Goal: Navigation & Orientation: Find specific page/section

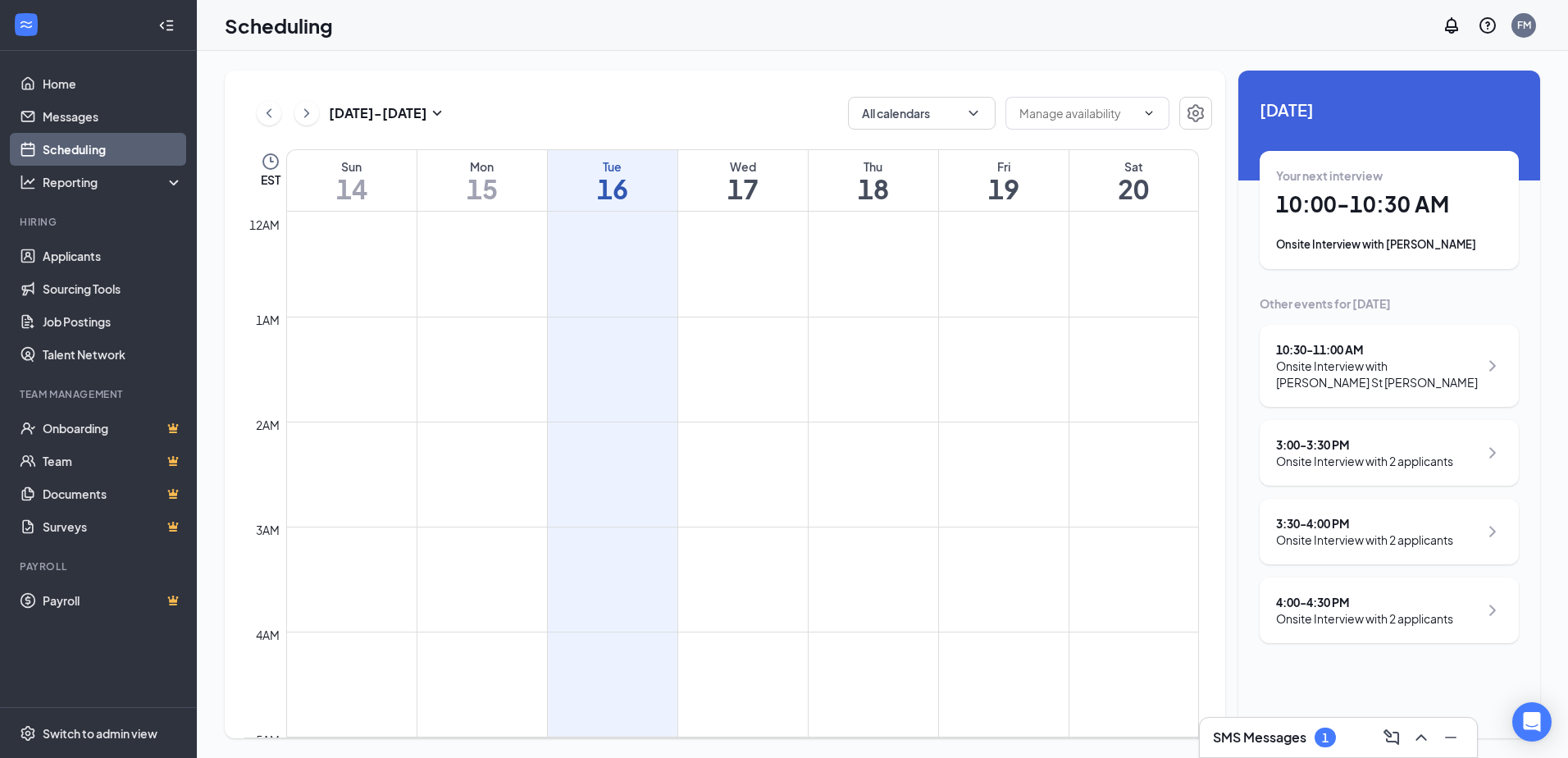
scroll to position [807, 0]
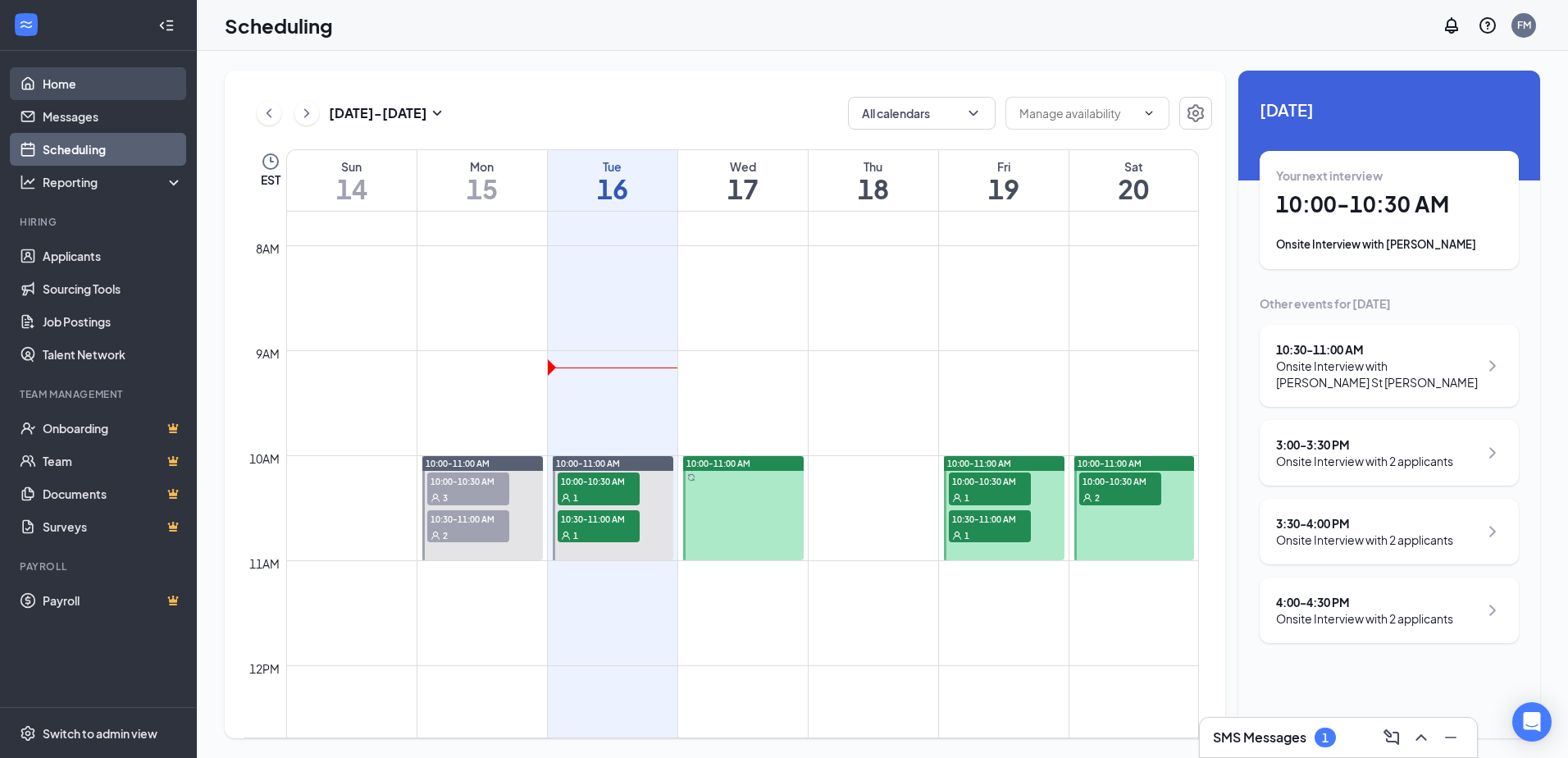
click at [57, 94] on link "Home" at bounding box center [113, 83] width 140 height 33
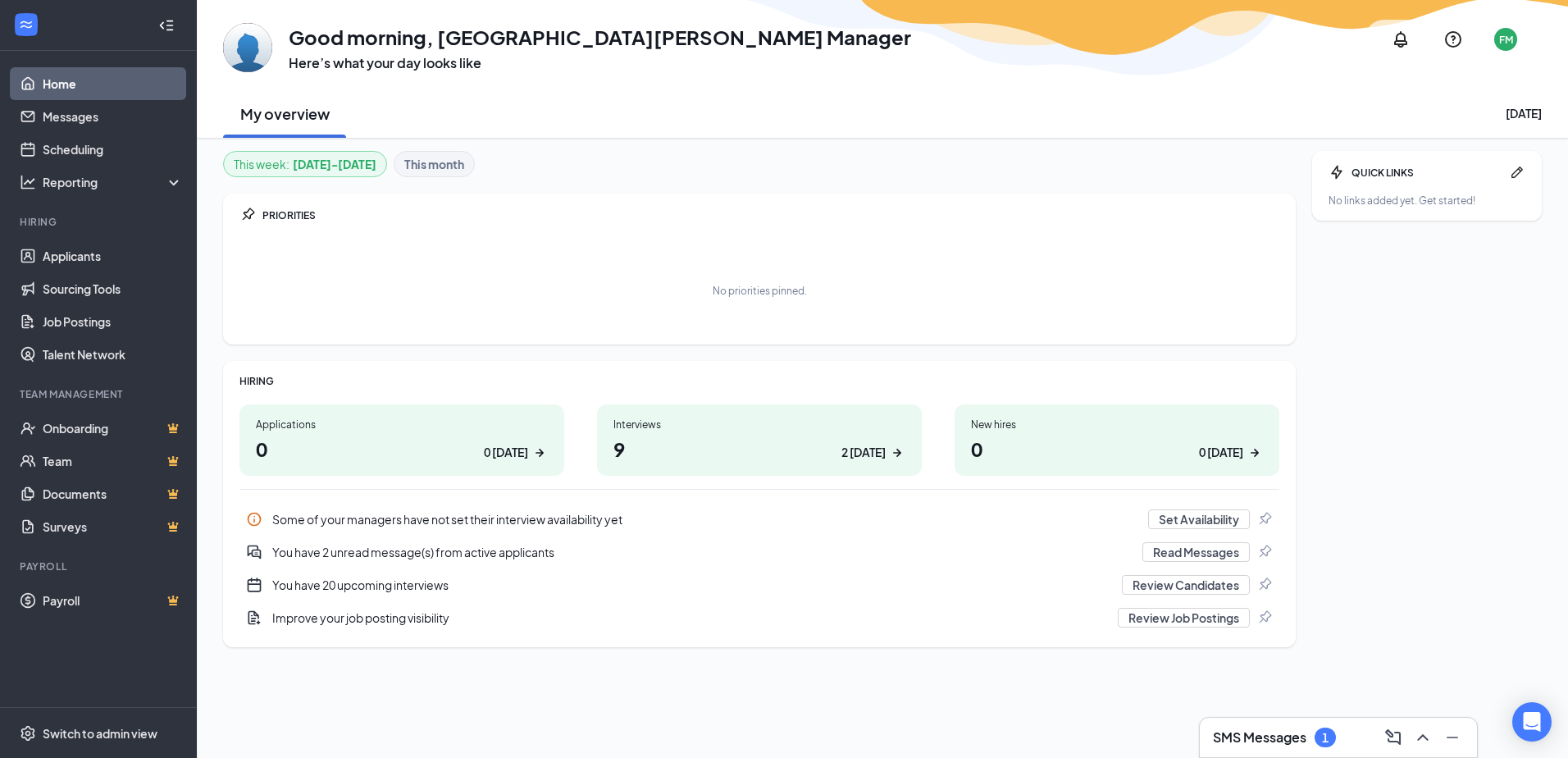
click at [437, 168] on b "This month" at bounding box center [434, 164] width 60 height 18
click at [1079, 444] on h1 "5 0 [DATE]" at bounding box center [1117, 448] width 292 height 28
click at [699, 458] on h1 "91 2 [DATE]" at bounding box center [760, 448] width 292 height 28
click at [317, 158] on b "[DATE] - [DATE]" at bounding box center [334, 164] width 83 height 18
click at [96, 264] on link "Applicants" at bounding box center [113, 256] width 140 height 33
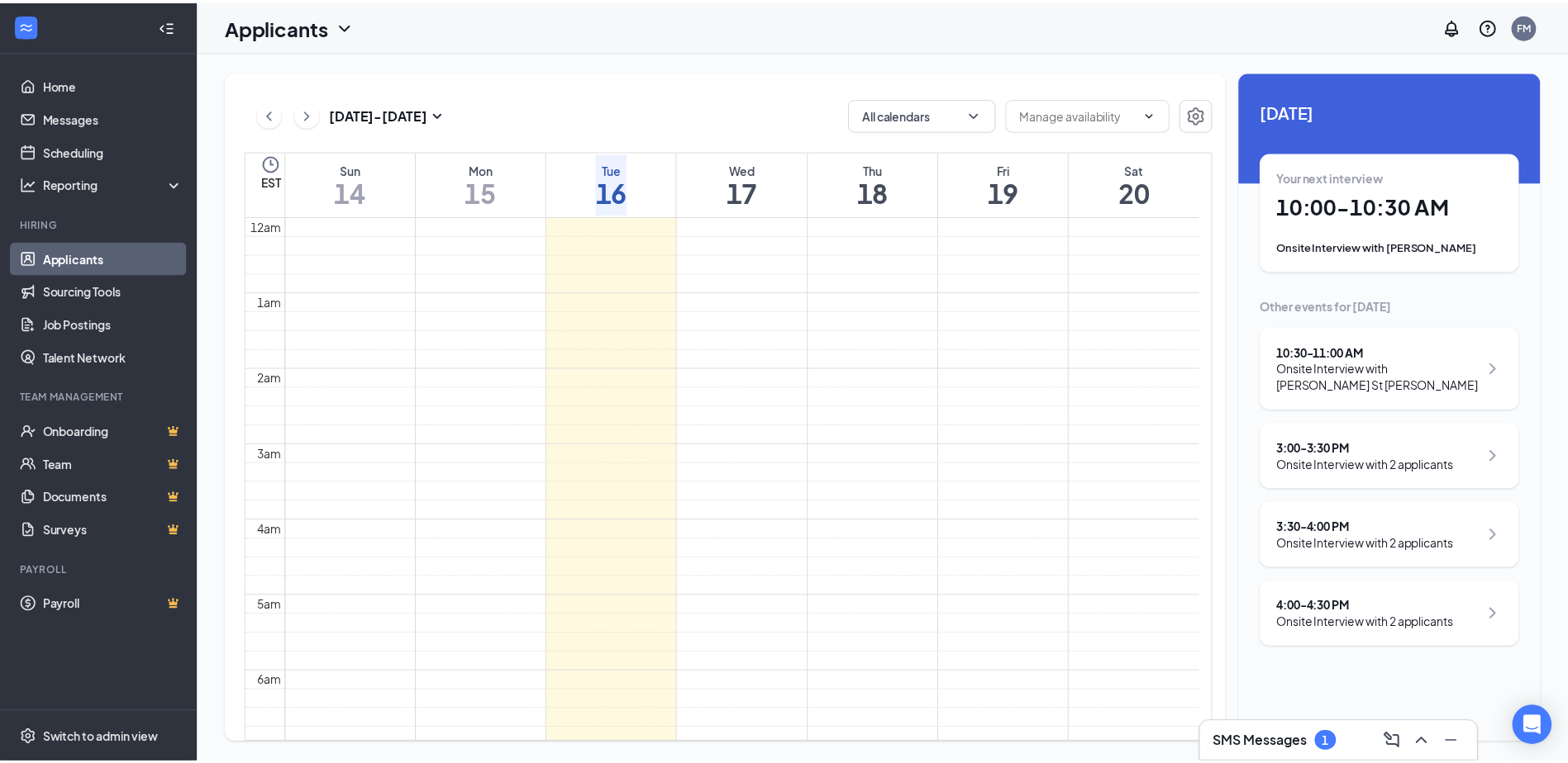
scroll to position [584, 0]
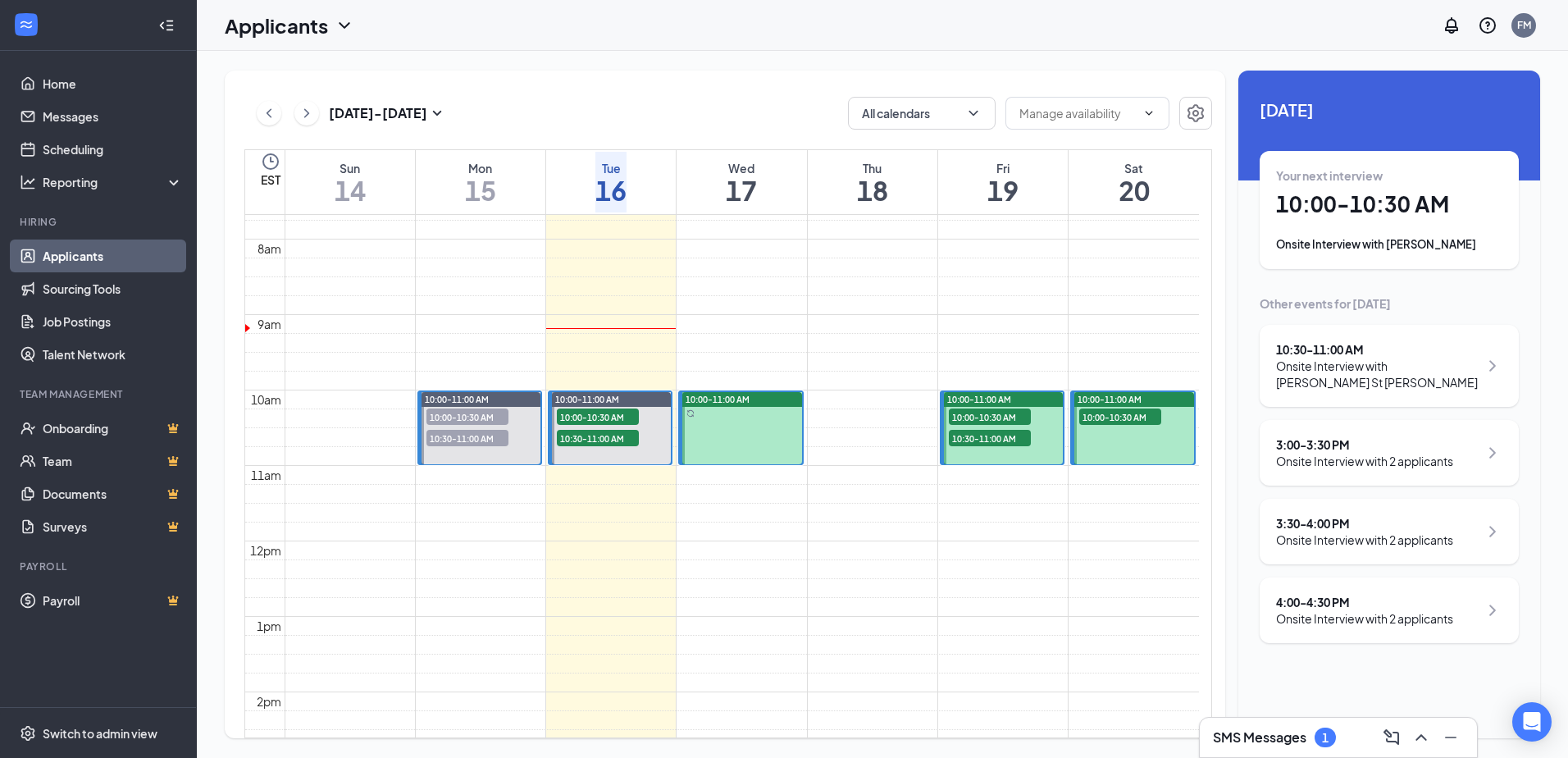
click at [343, 12] on div "Applicants" at bounding box center [289, 25] width 129 height 28
click at [337, 20] on icon "ChevronDown" at bounding box center [344, 25] width 20 height 20
click at [338, 20] on icon "ChevronDown" at bounding box center [344, 25] width 20 height 20
click at [503, 40] on div "Applicants FM" at bounding box center [883, 25] width 1372 height 51
click at [85, 142] on link "Scheduling" at bounding box center [113, 149] width 140 height 33
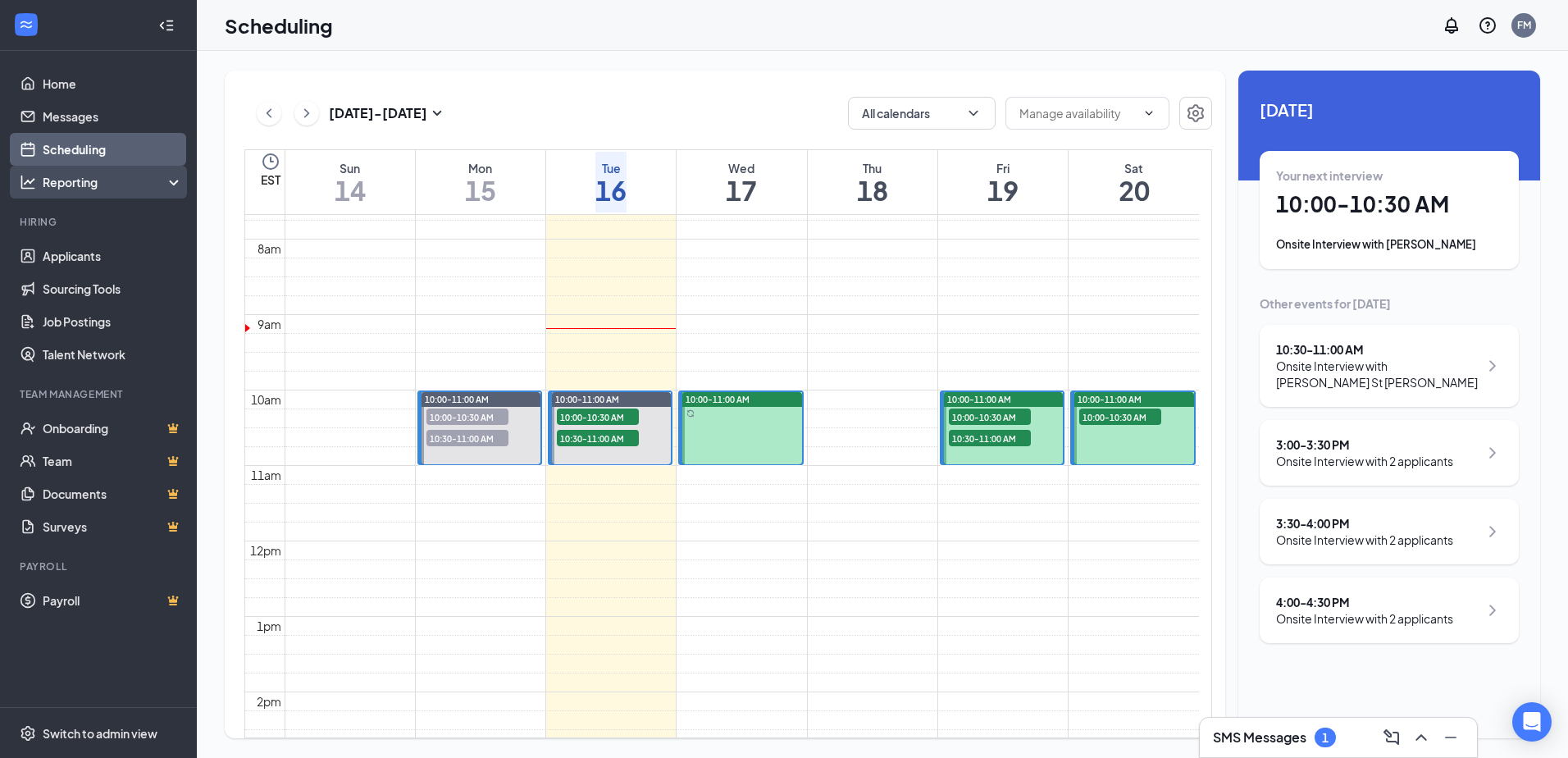
click at [82, 180] on div "Reporting" at bounding box center [113, 182] width 141 height 16
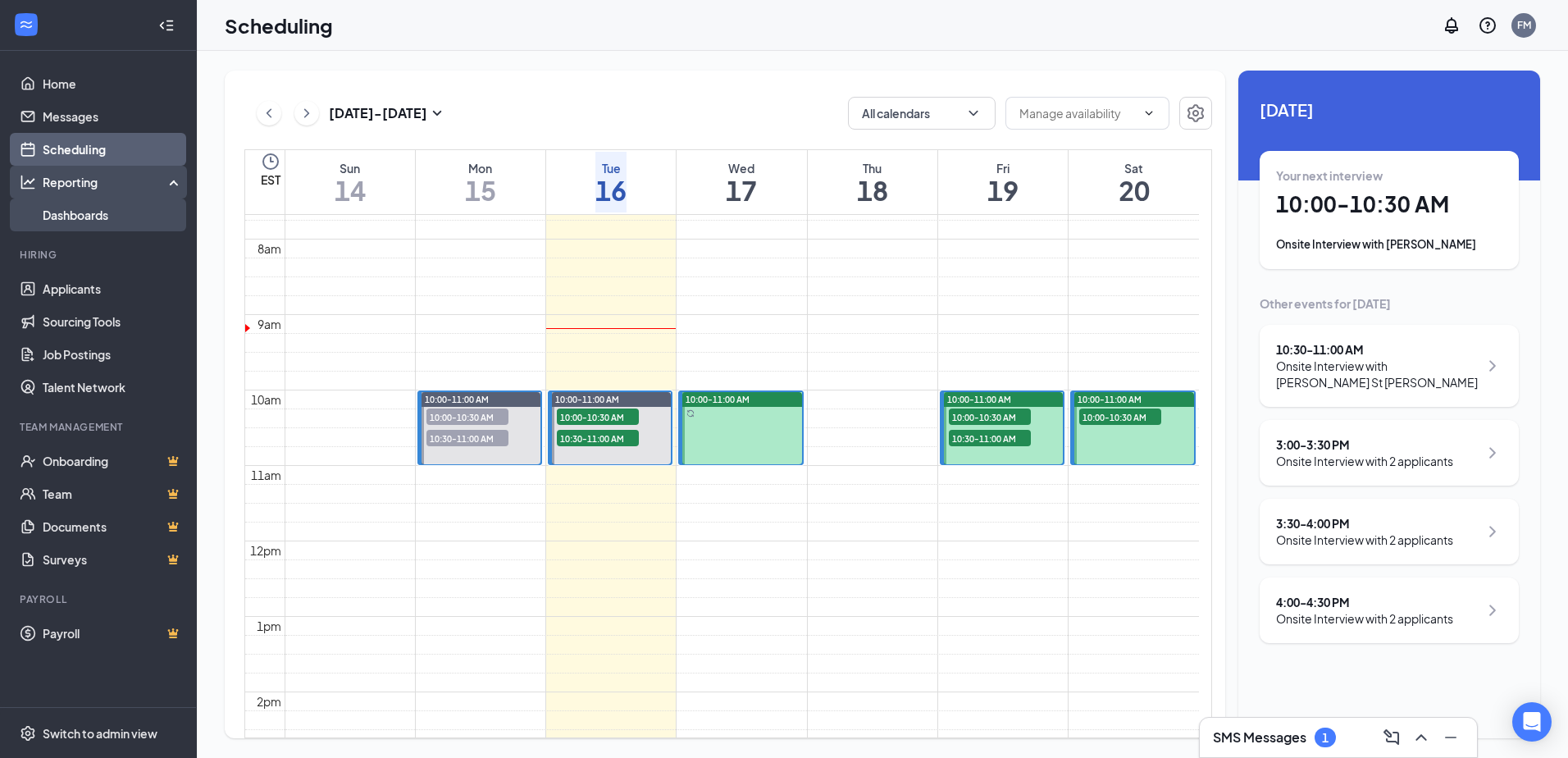
click at [94, 215] on link "Dashboards" at bounding box center [113, 215] width 140 height 33
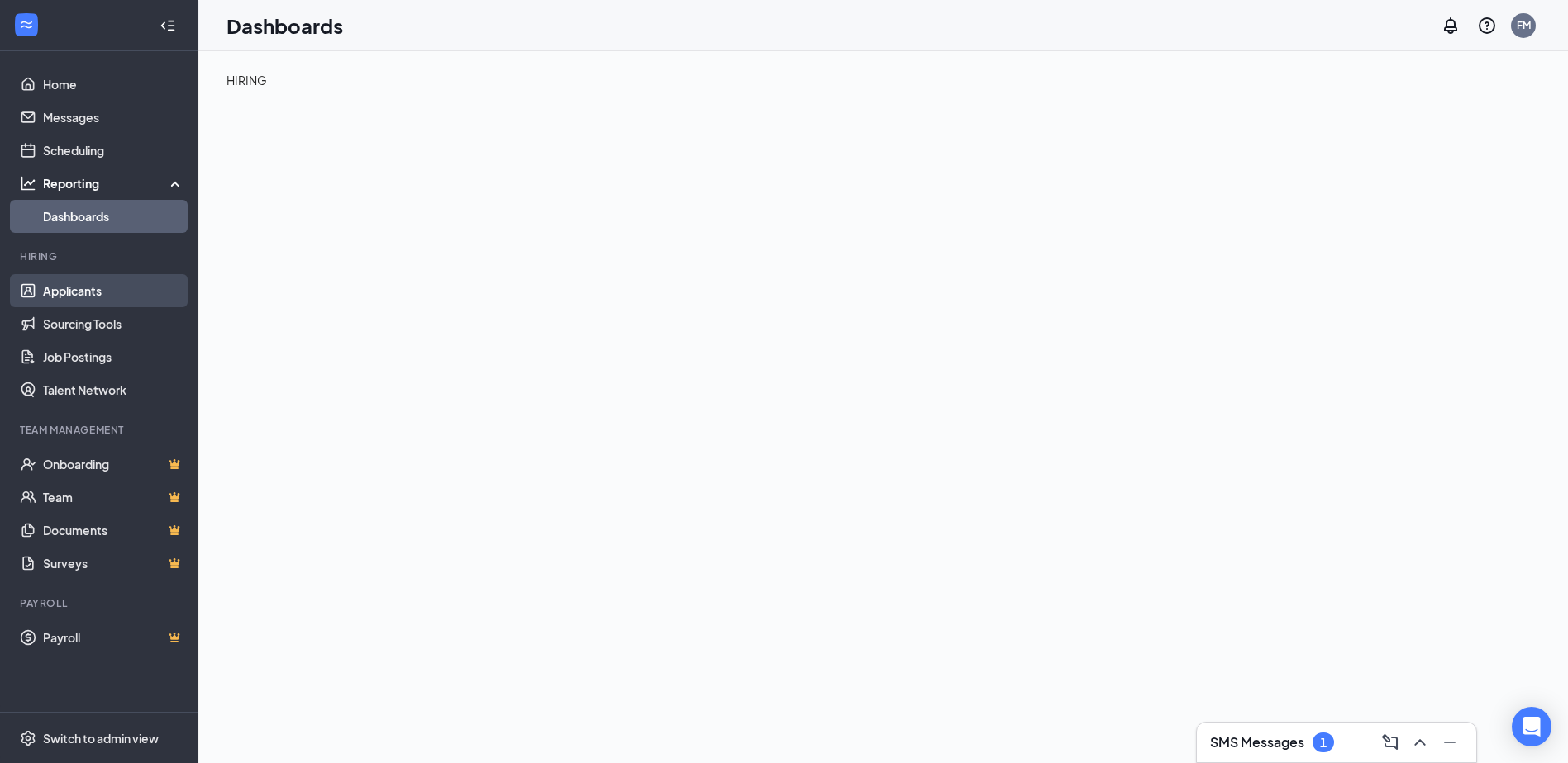
click at [64, 287] on link "Applicants" at bounding box center [114, 290] width 141 height 33
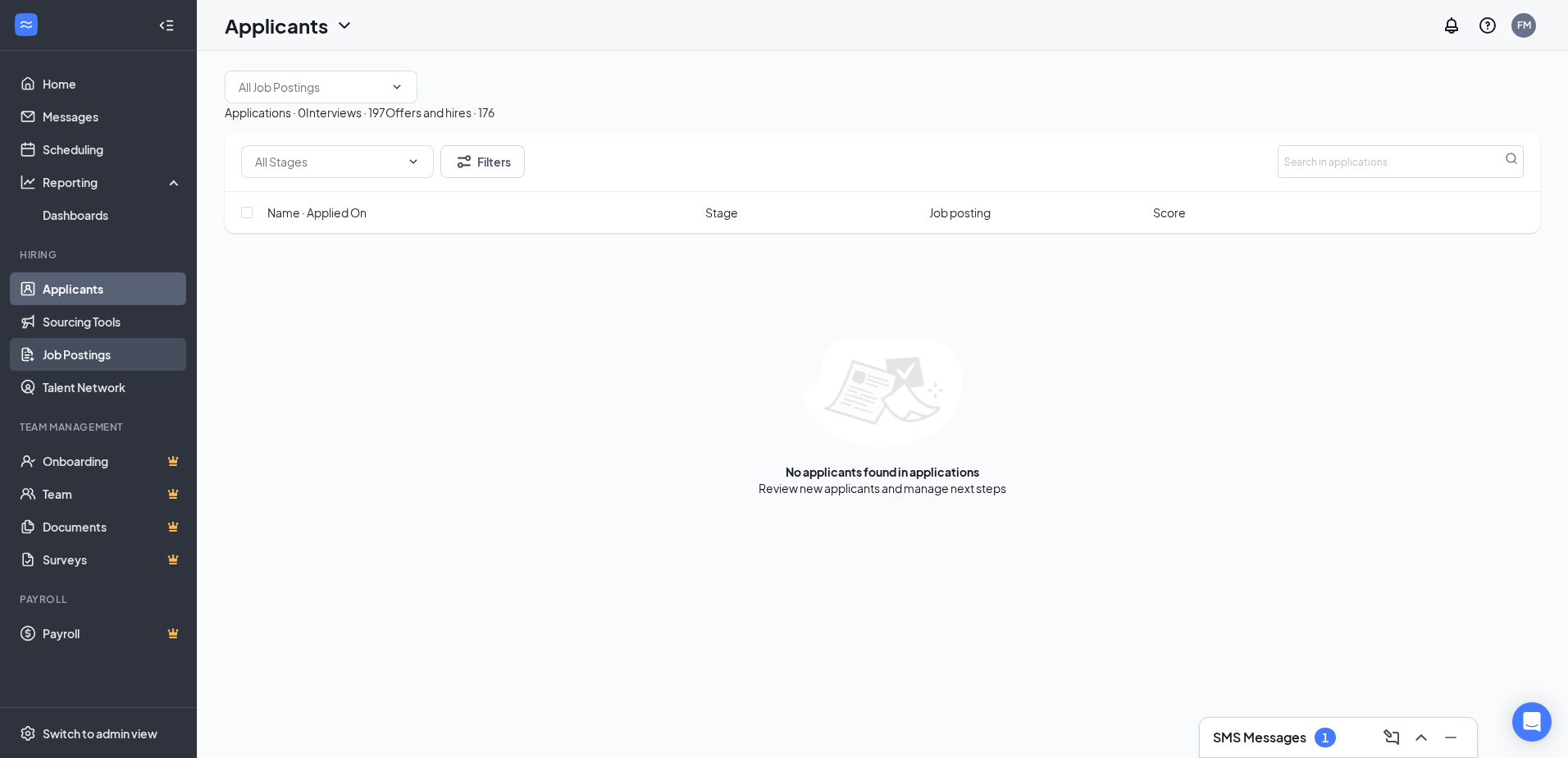
click at [81, 357] on link "Job Postings" at bounding box center [113, 355] width 140 height 33
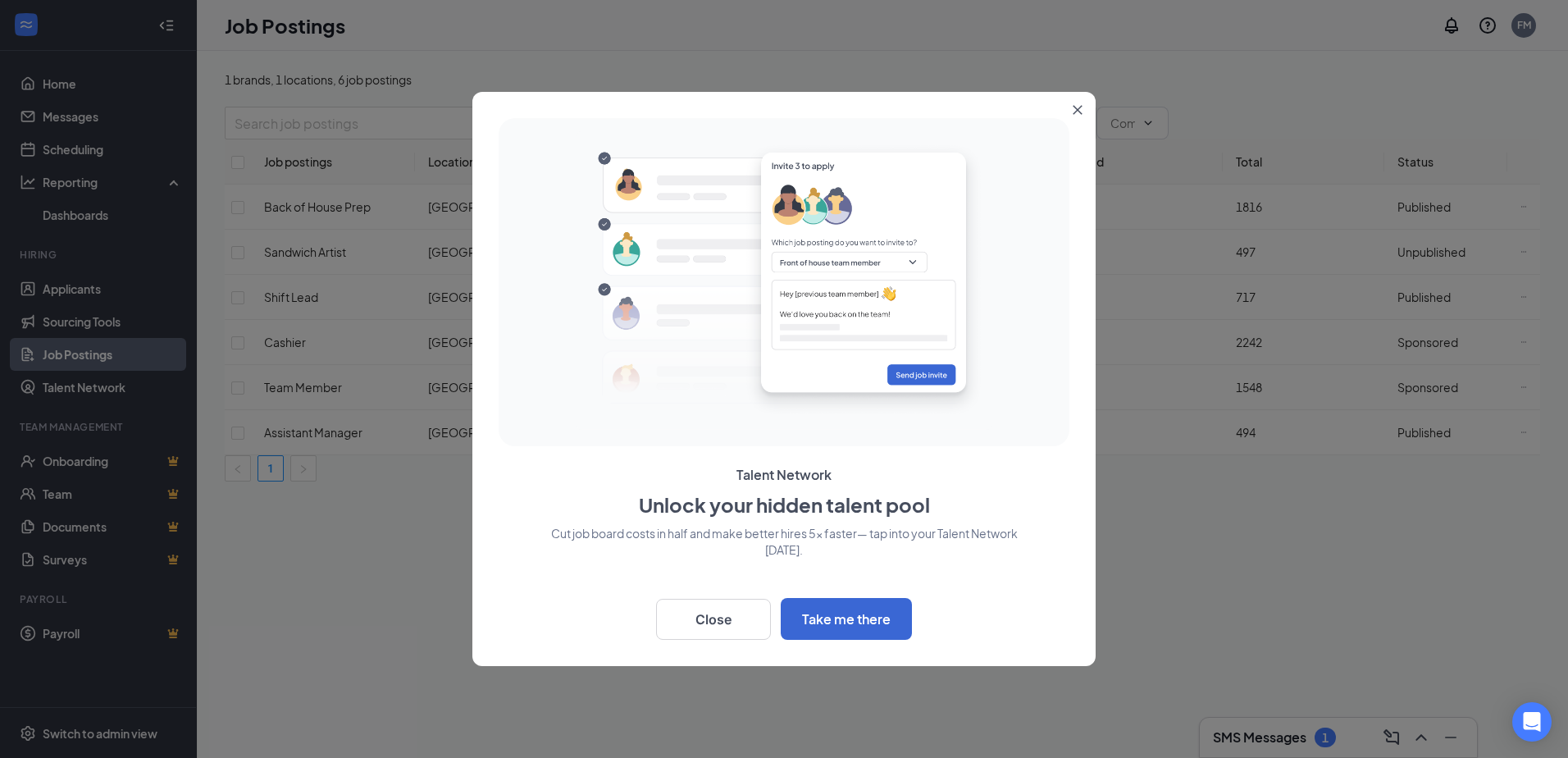
click at [1079, 111] on icon "Close" at bounding box center [1078, 109] width 9 height 9
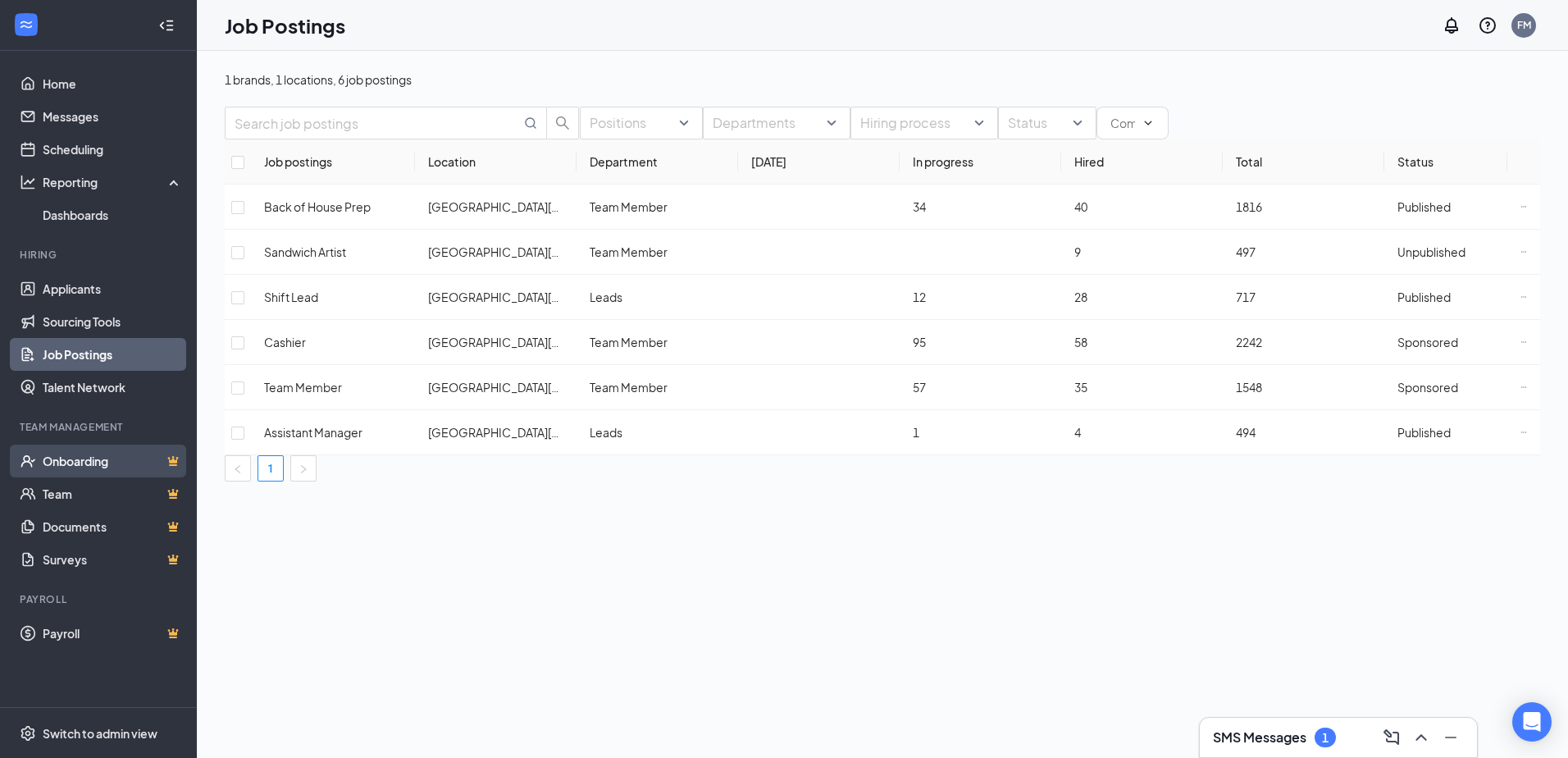
click at [71, 460] on link "Onboarding" at bounding box center [113, 461] width 140 height 33
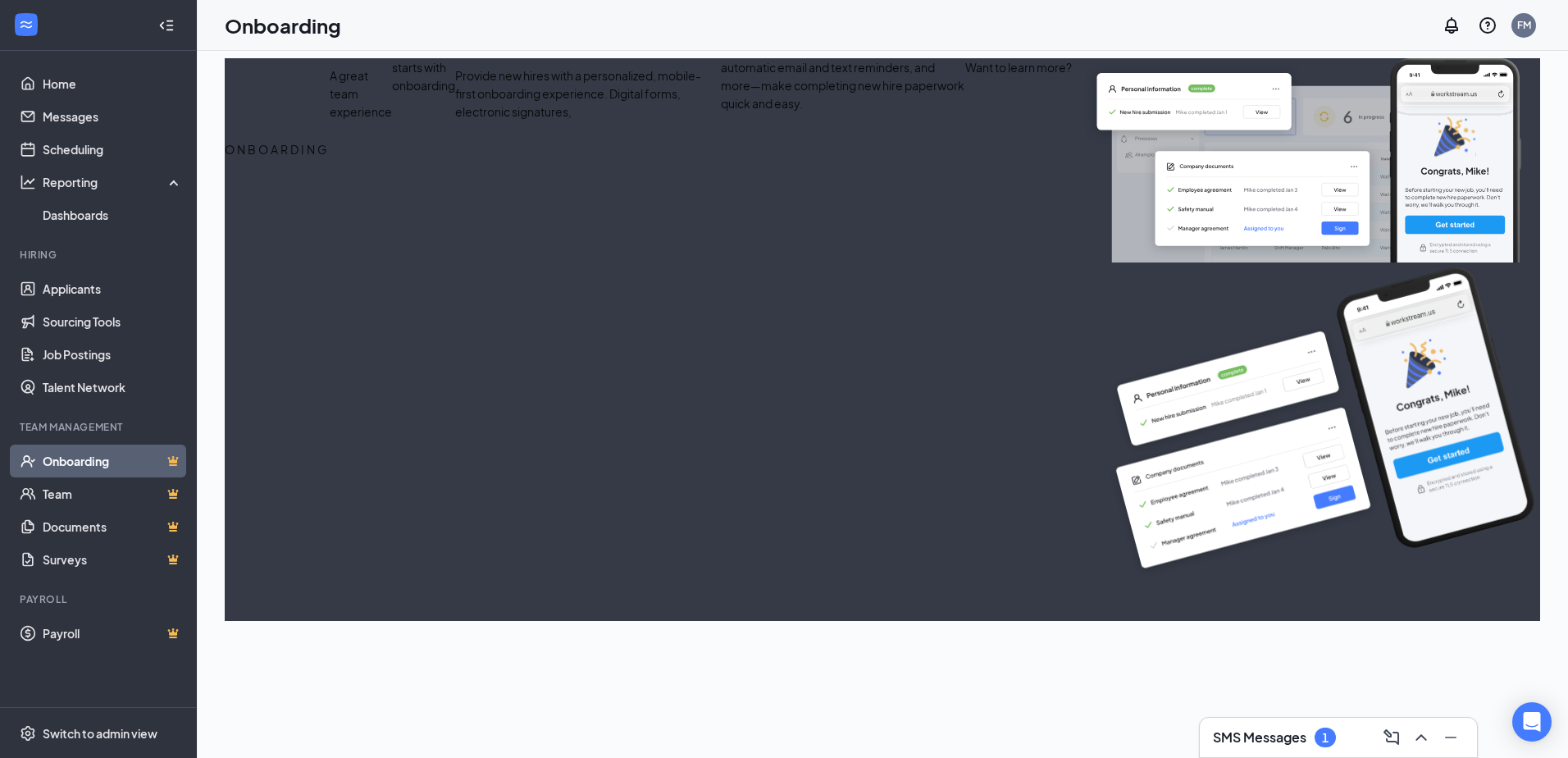
select select "US"
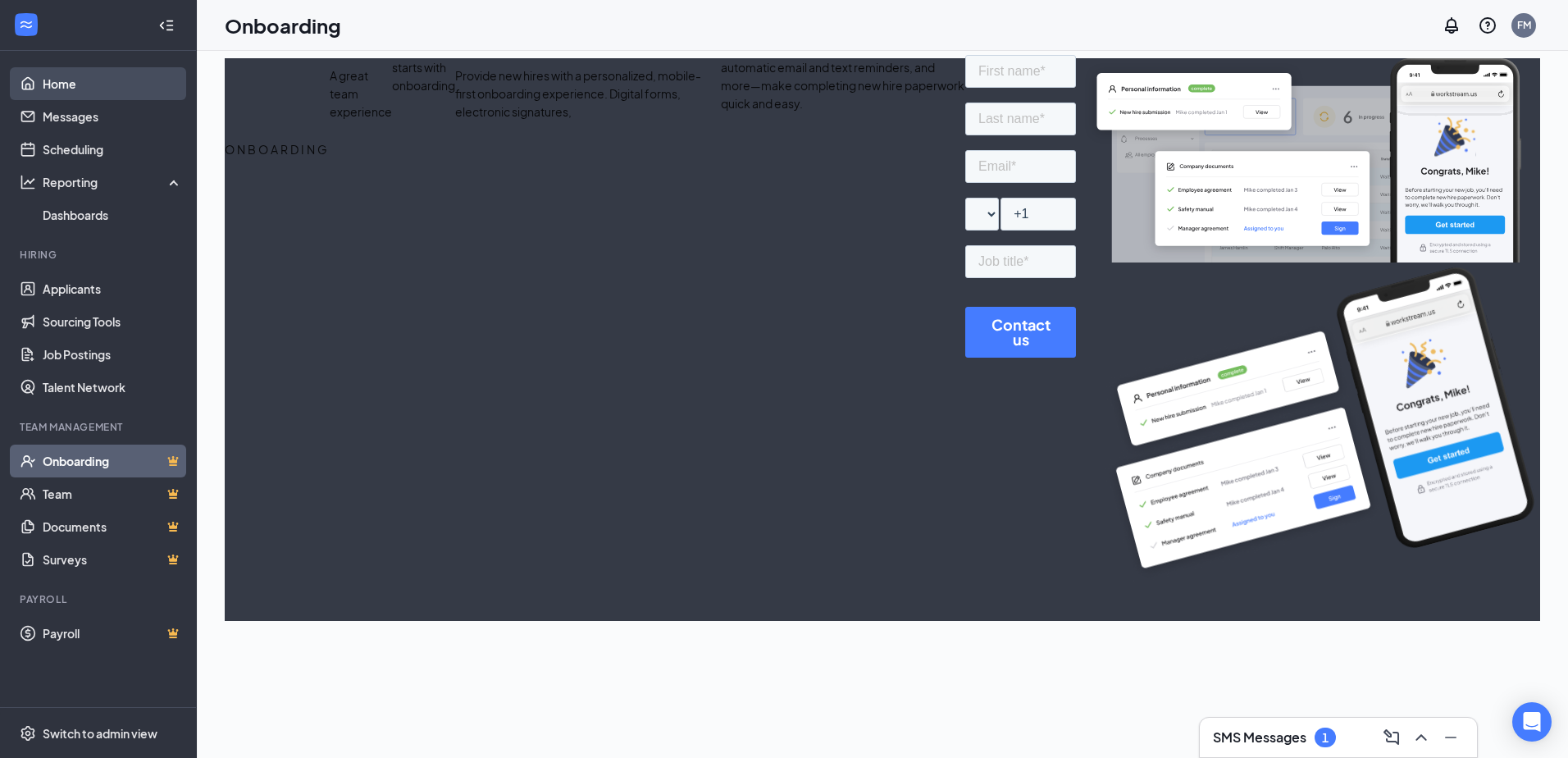
click at [62, 89] on link "Home" at bounding box center [113, 83] width 140 height 33
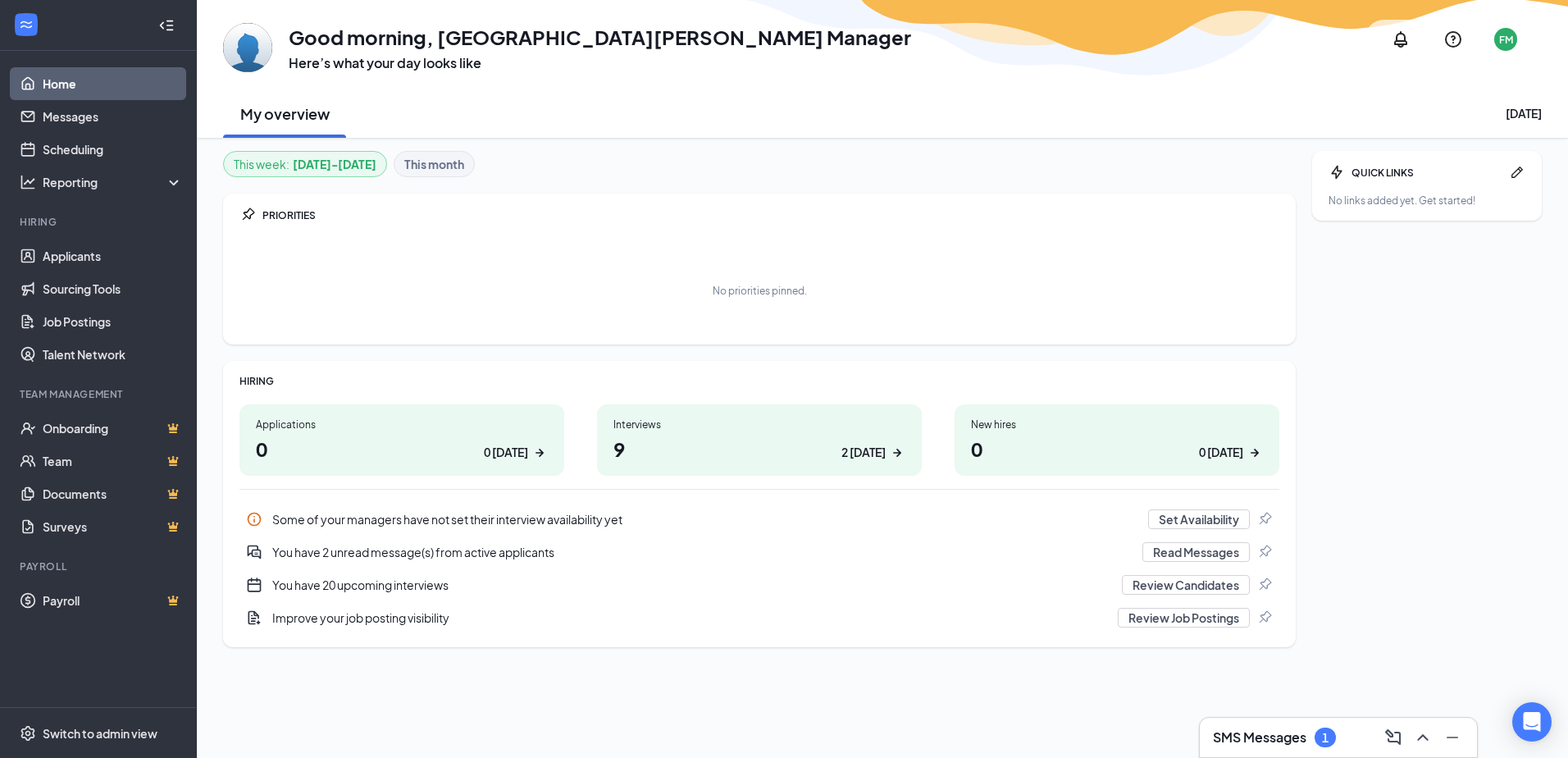
click at [655, 441] on h1 "9 2 [DATE]" at bounding box center [760, 448] width 292 height 28
